Goal: Navigation & Orientation: Find specific page/section

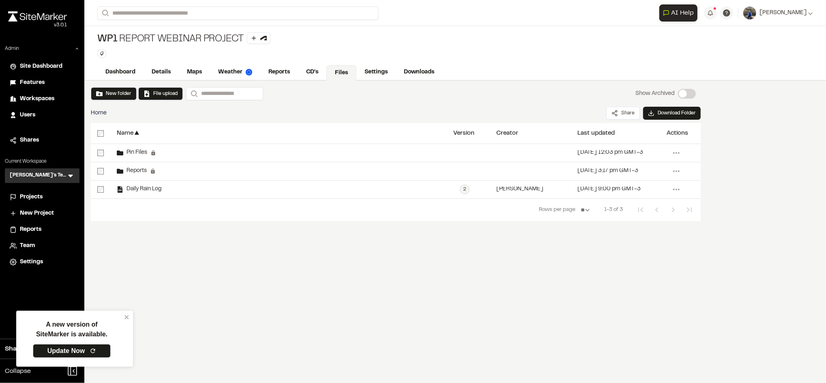
click at [89, 351] on link "Update Now" at bounding box center [72, 351] width 78 height 14
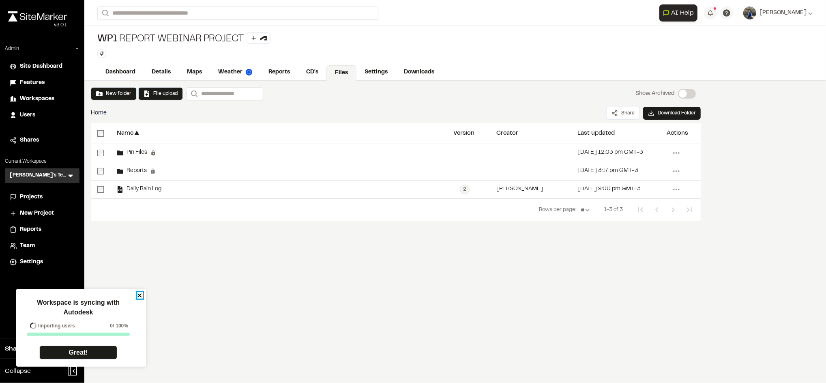
click at [140, 296] on icon "close" at bounding box center [140, 295] width 6 height 6
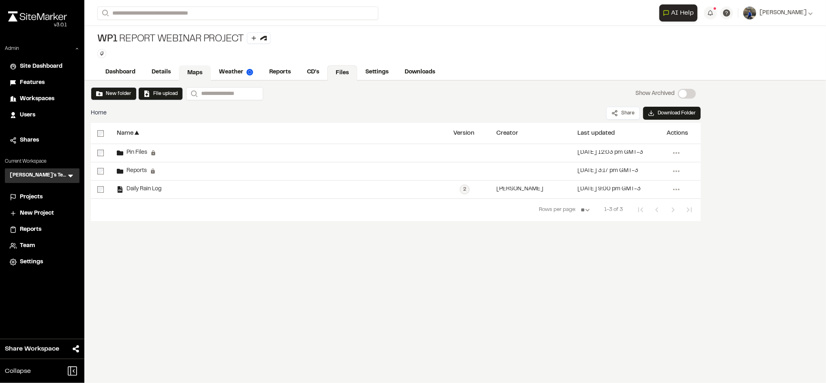
click at [197, 67] on link "Maps" at bounding box center [195, 72] width 32 height 15
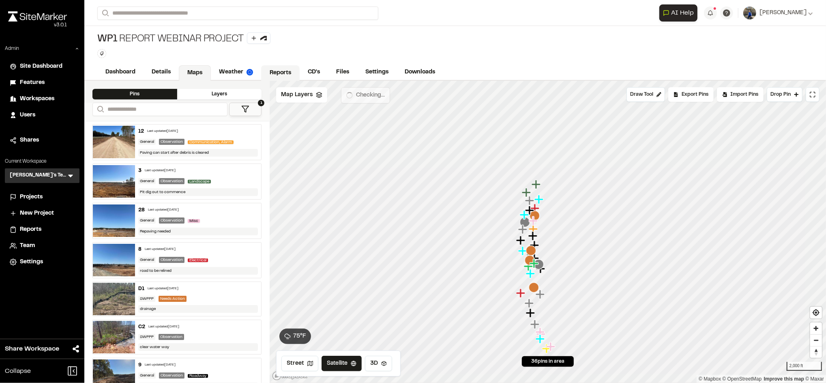
click at [284, 76] on link "Reports" at bounding box center [280, 72] width 39 height 15
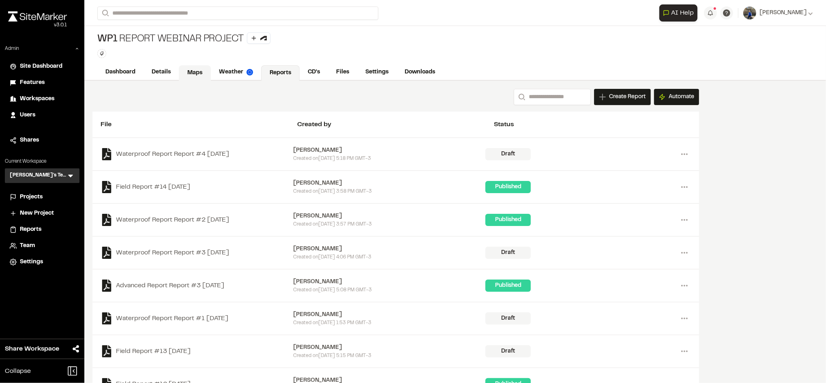
click at [205, 67] on link "Maps" at bounding box center [195, 72] width 32 height 15
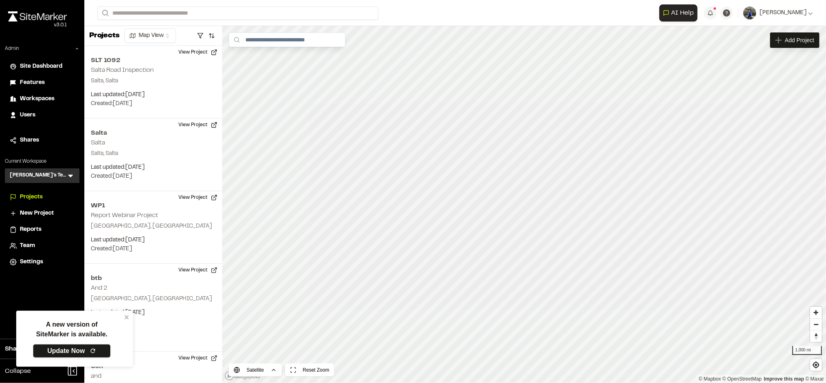
click at [83, 352] on link "Update Now" at bounding box center [72, 351] width 78 height 14
